Goal: Find specific page/section: Find specific page/section

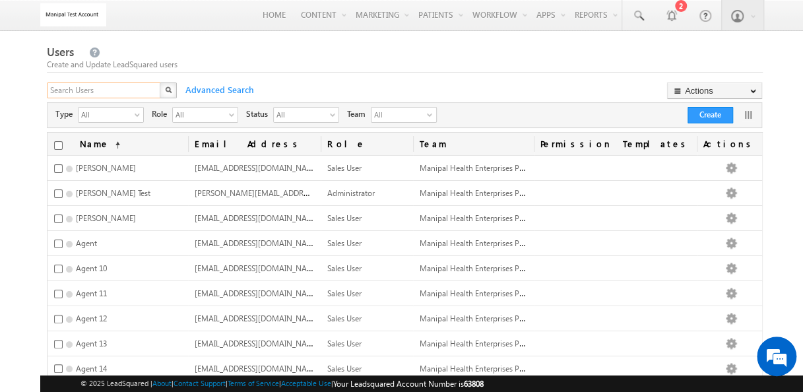
click at [110, 94] on input "text" at bounding box center [104, 90] width 115 height 16
paste input "7483420021"
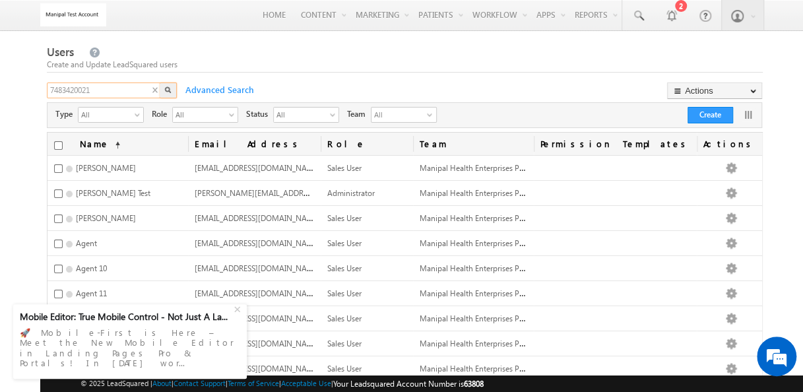
type input "7483420021"
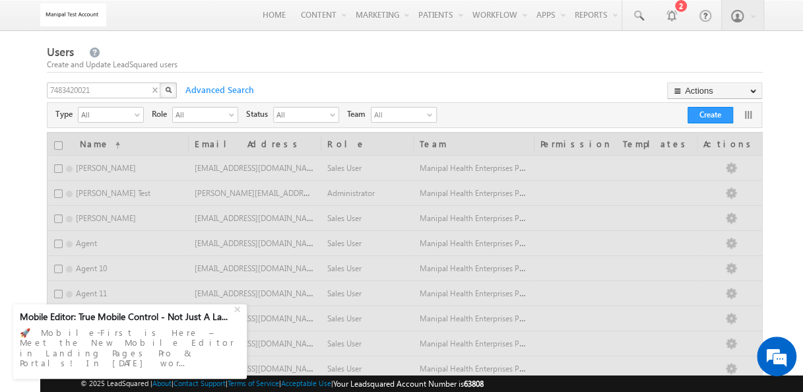
click at [169, 91] on img "button" at bounding box center [168, 89] width 7 height 7
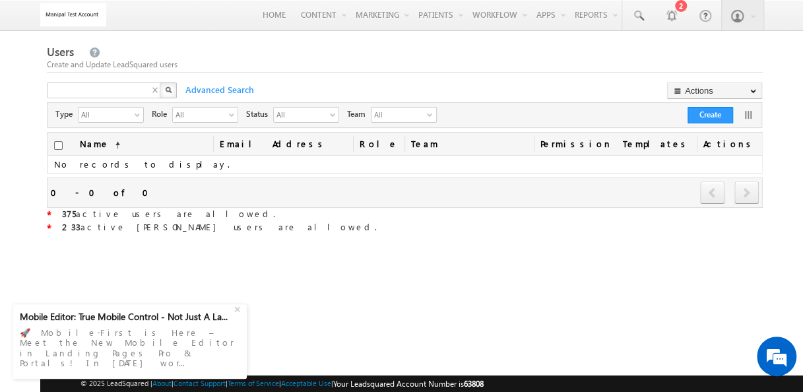
click at [154, 91] on div "X" at bounding box center [113, 91] width 132 height 19
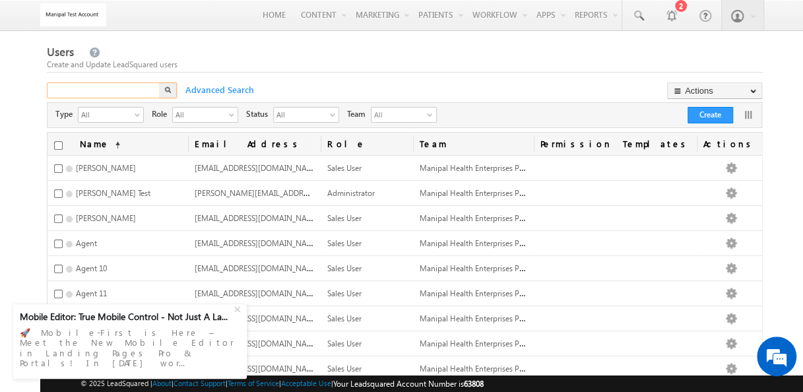
click at [106, 98] on input "text" at bounding box center [104, 90] width 115 height 16
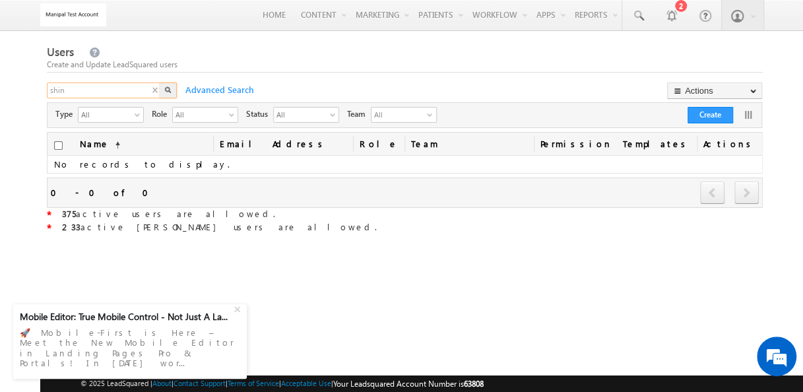
click at [92, 91] on input "shin" at bounding box center [104, 90] width 115 height 16
click at [91, 91] on input "shib" at bounding box center [104, 90] width 115 height 16
click at [93, 91] on input "shib" at bounding box center [104, 90] width 115 height 16
type input "s"
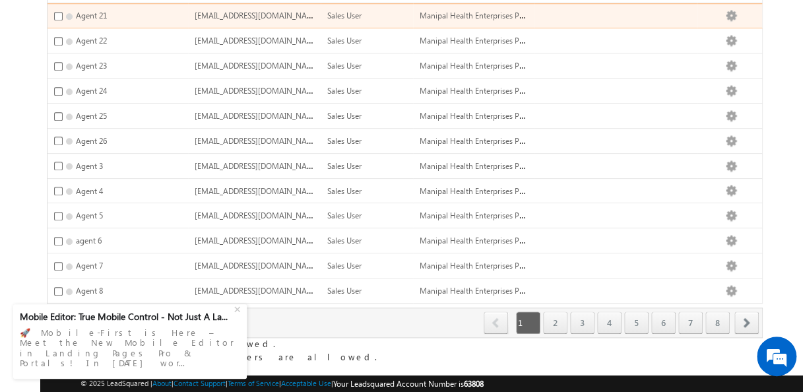
scroll to position [486, 0]
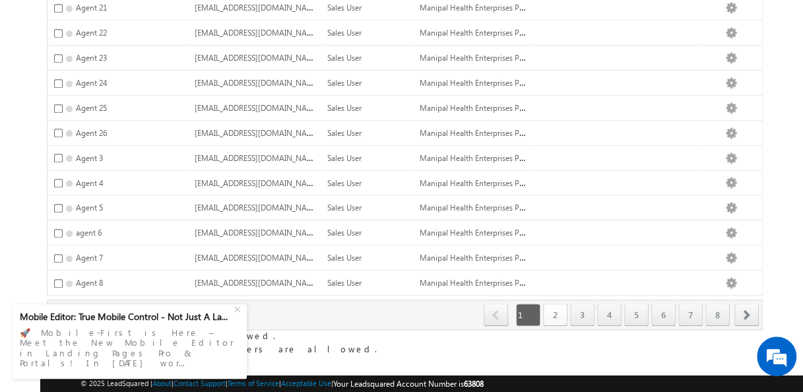
click at [550, 303] on link "2" at bounding box center [555, 314] width 24 height 22
click at [556, 303] on link "2" at bounding box center [555, 314] width 24 height 22
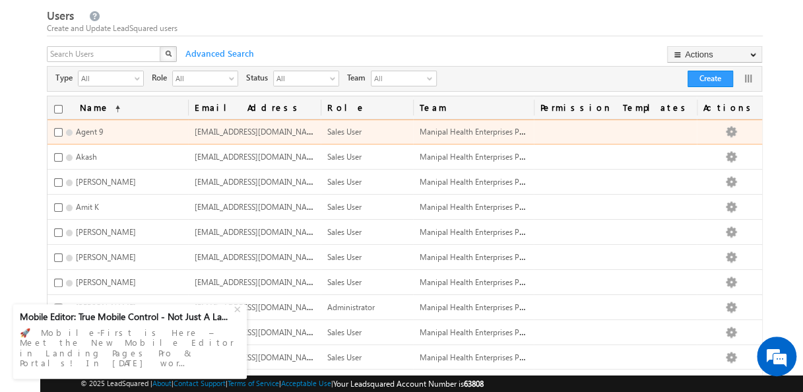
scroll to position [0, 0]
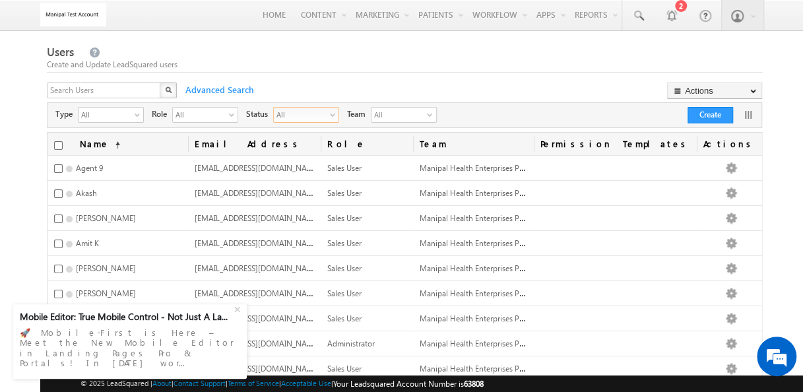
click at [292, 113] on span "All" at bounding box center [301, 114] width 54 height 13
click at [295, 141] on li "Active" at bounding box center [306, 143] width 65 height 13
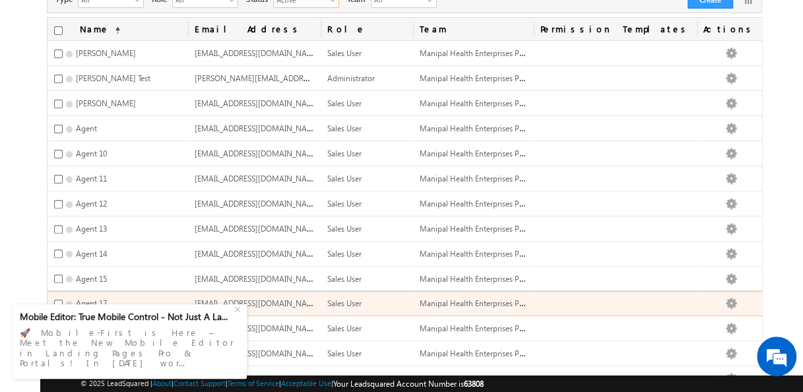
scroll to position [486, 0]
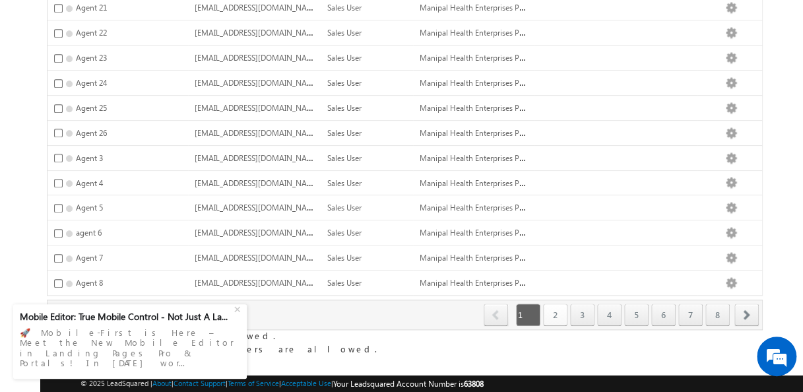
click at [565, 303] on link "2" at bounding box center [555, 314] width 24 height 22
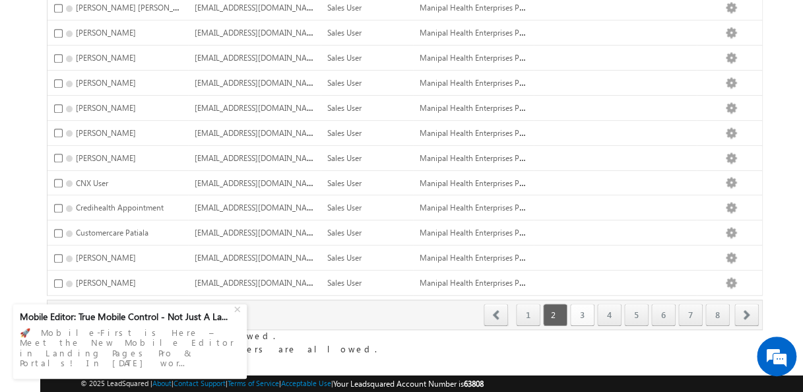
click at [583, 303] on link "3" at bounding box center [582, 314] width 24 height 22
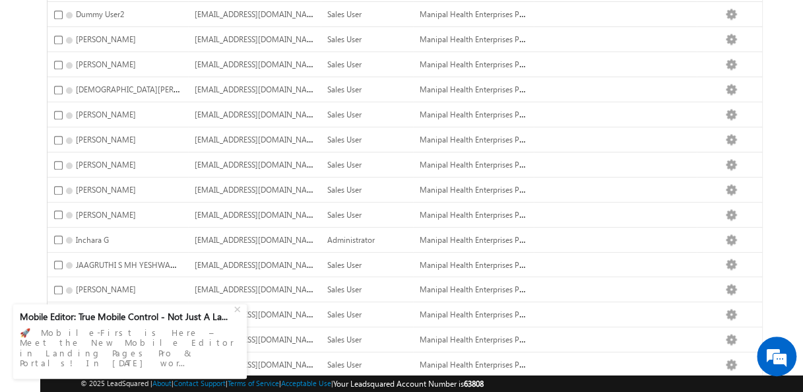
scroll to position [406, 0]
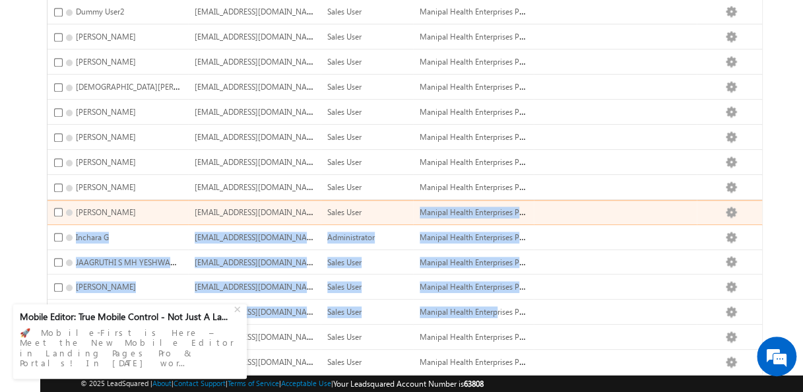
drag, startPoint x: 447, startPoint y: 193, endPoint x: 576, endPoint y: 314, distance: 176.4
click at [574, 314] on tbody "[PERSON_NAME] [EMAIL_ADDRESS][DOMAIN_NAME] Sales User Manipal Health Enterprise…" at bounding box center [405, 61] width 715 height 625
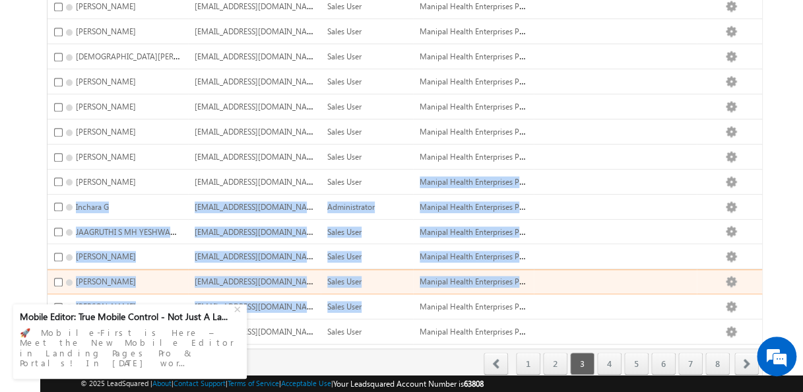
scroll to position [477, 0]
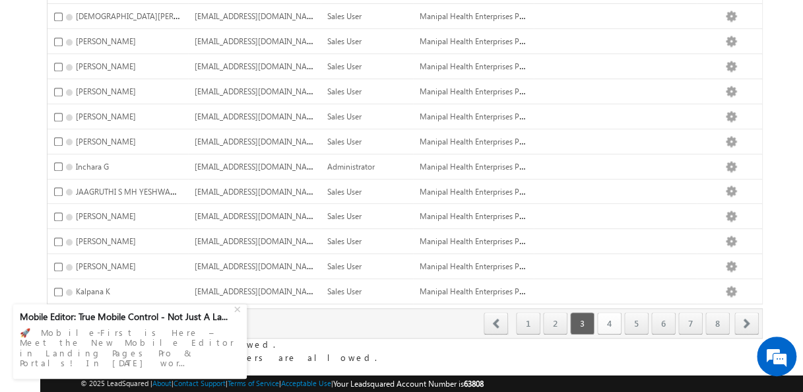
click at [616, 312] on link "4" at bounding box center [609, 323] width 24 height 22
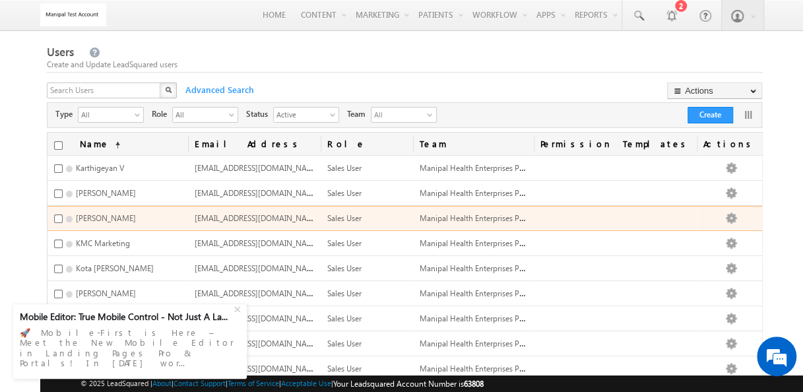
scroll to position [486, 0]
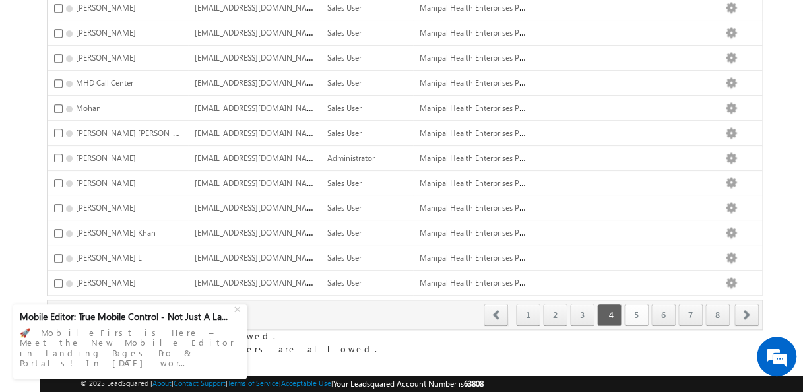
click at [636, 303] on link "5" at bounding box center [636, 314] width 24 height 22
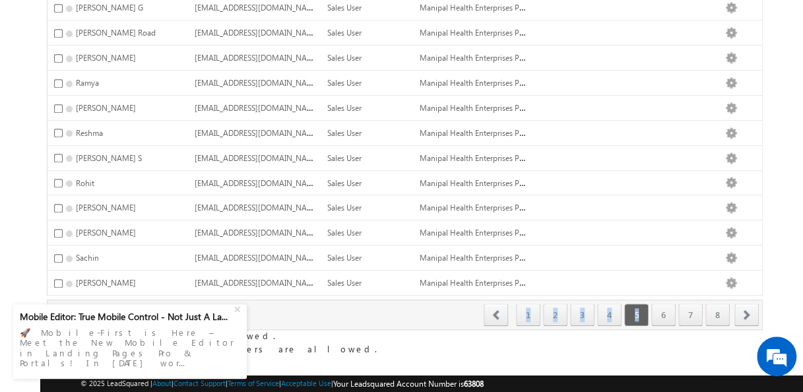
drag, startPoint x: 646, startPoint y: 289, endPoint x: 660, endPoint y: 297, distance: 16.0
click at [660, 303] on link "6" at bounding box center [663, 314] width 24 height 22
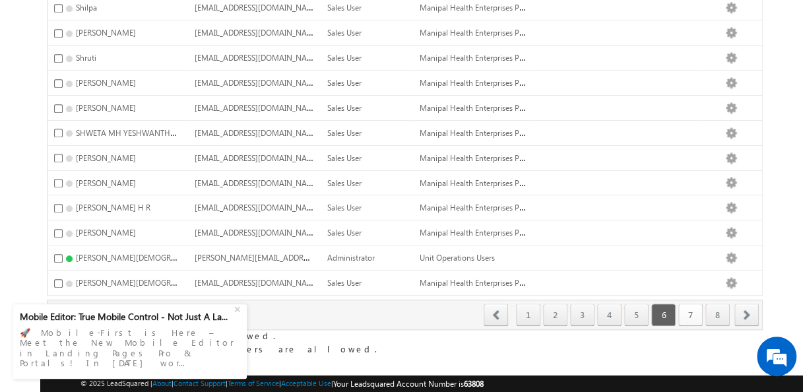
click at [684, 303] on link "7" at bounding box center [690, 314] width 24 height 22
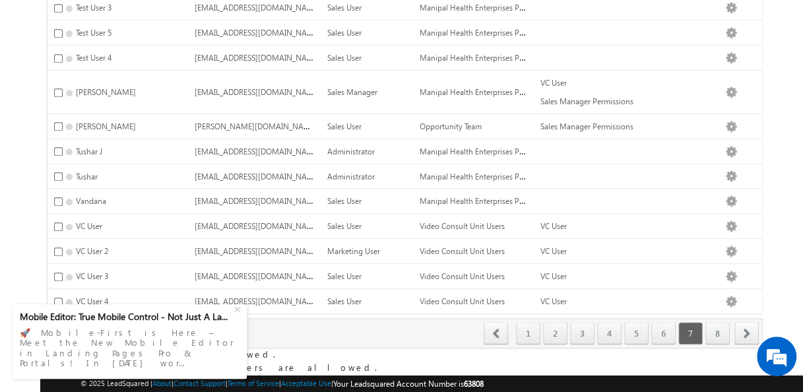
click at [690, 318] on div "Refresh first prev 1 2 3 4 5 6 7 8 next last 151 - 175 of 182" at bounding box center [405, 333] width 716 height 30
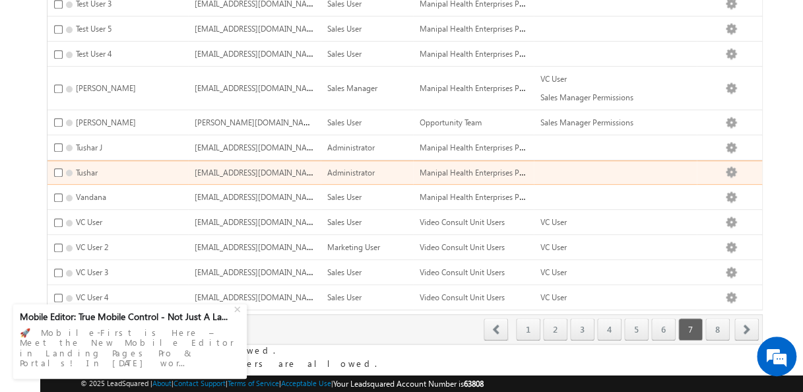
scroll to position [504, 0]
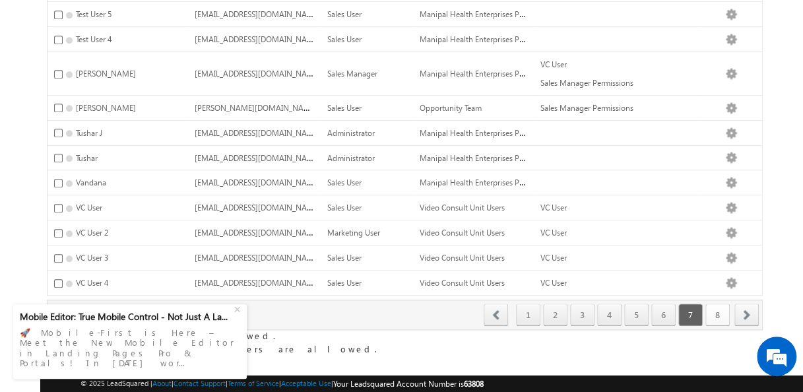
click at [711, 303] on link "8" at bounding box center [717, 314] width 24 height 22
click at [716, 303] on link "8" at bounding box center [717, 314] width 24 height 22
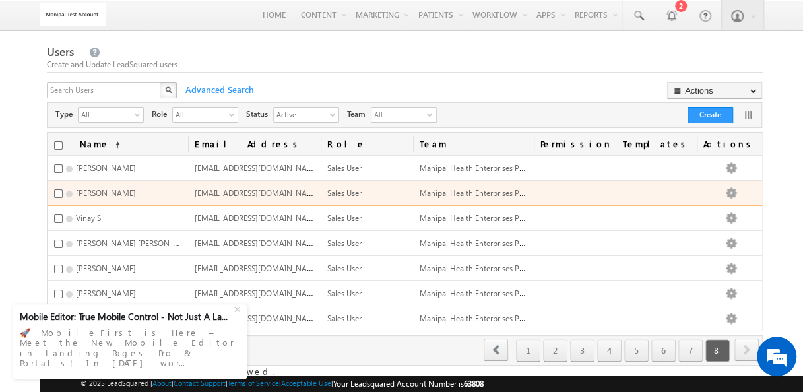
scroll to position [102, 0]
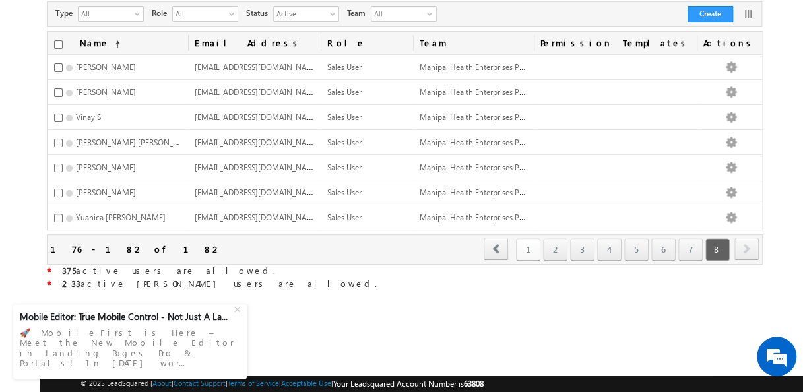
click at [528, 238] on link "1" at bounding box center [528, 249] width 24 height 22
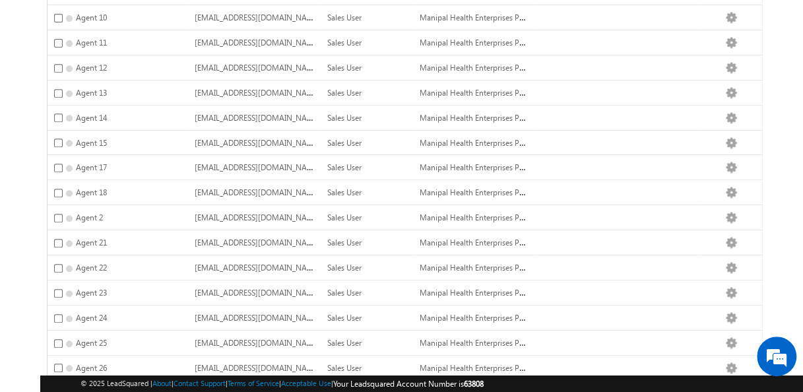
scroll to position [462, 0]
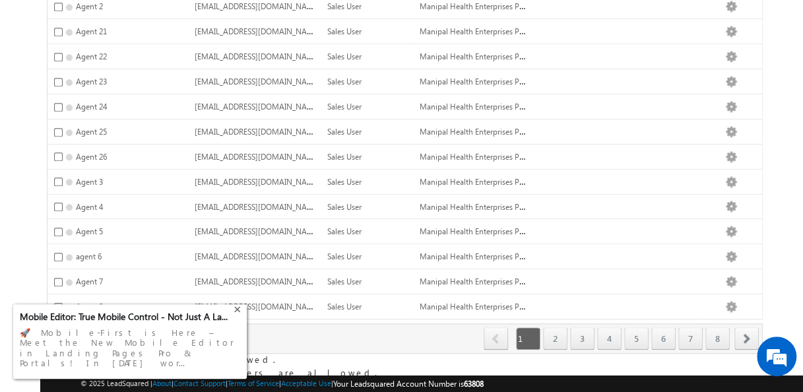
click at [239, 315] on div "+" at bounding box center [239, 308] width 16 height 16
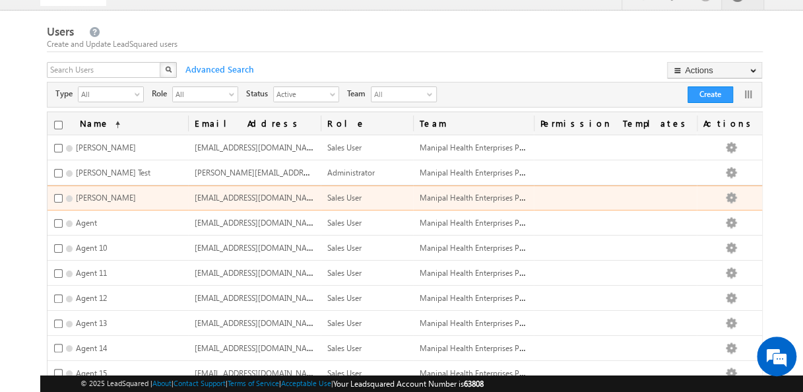
scroll to position [0, 0]
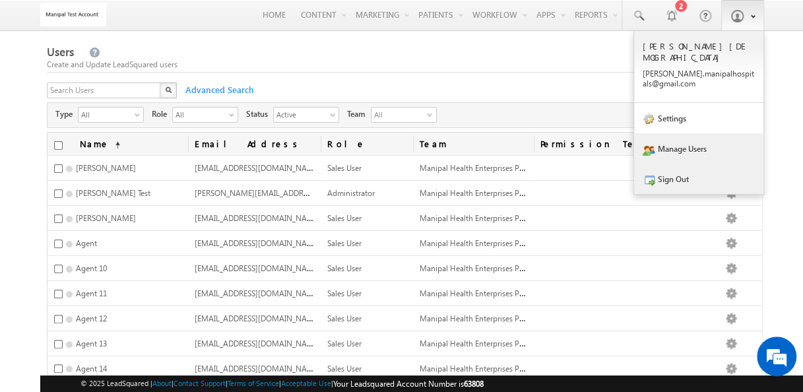
click at [690, 168] on link "Sign Out" at bounding box center [698, 179] width 129 height 30
